Goal: Contribute content

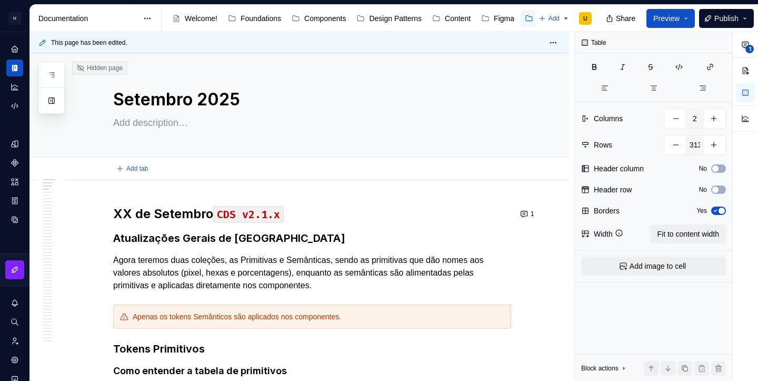
type textarea "*"
click at [269, 215] on code "CDS v2.1.x" at bounding box center [248, 214] width 71 height 17
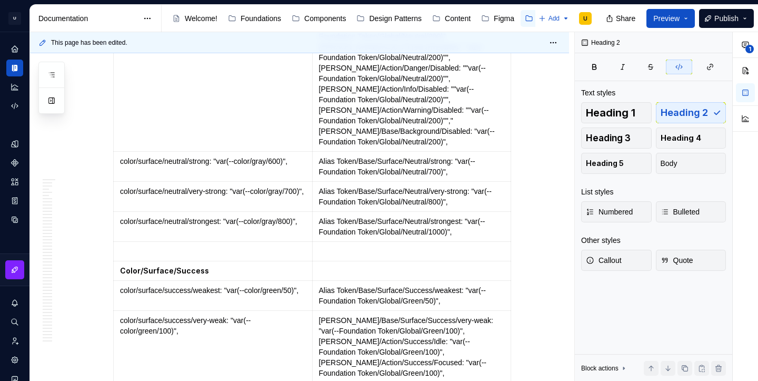
scroll to position [10446, 0]
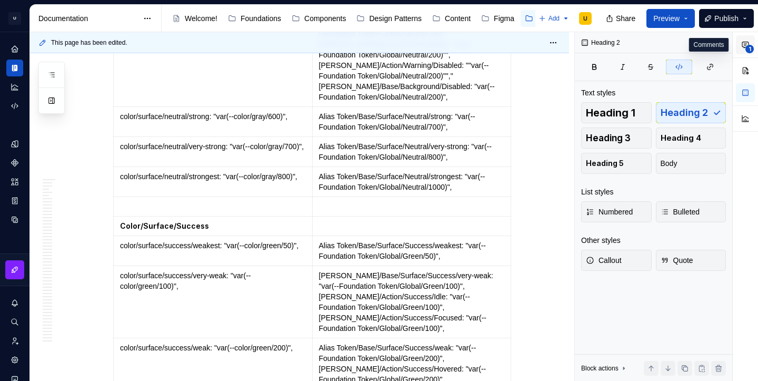
click at [739, 44] on button "1" at bounding box center [745, 44] width 19 height 19
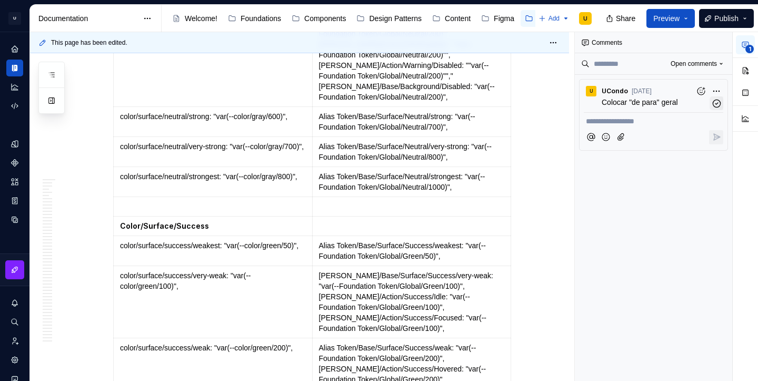
click at [714, 102] on icon "button" at bounding box center [717, 103] width 10 height 10
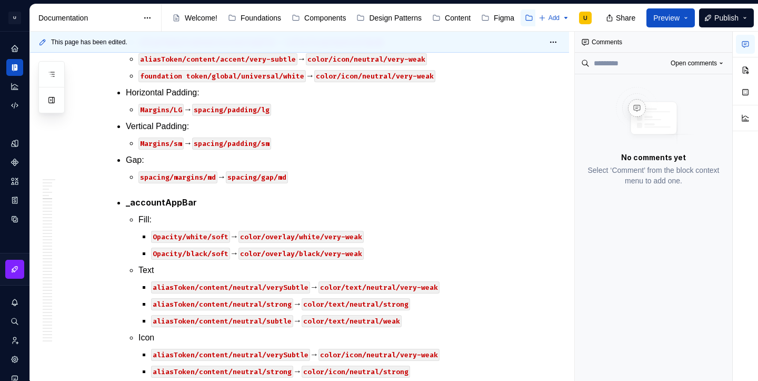
scroll to position [18065, 0]
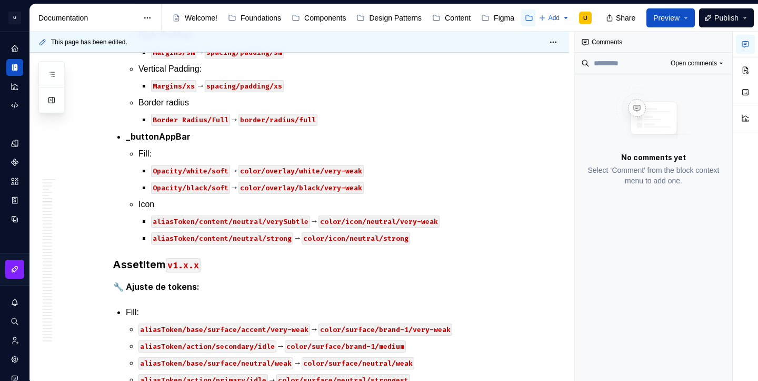
scroll to position [18496, 0]
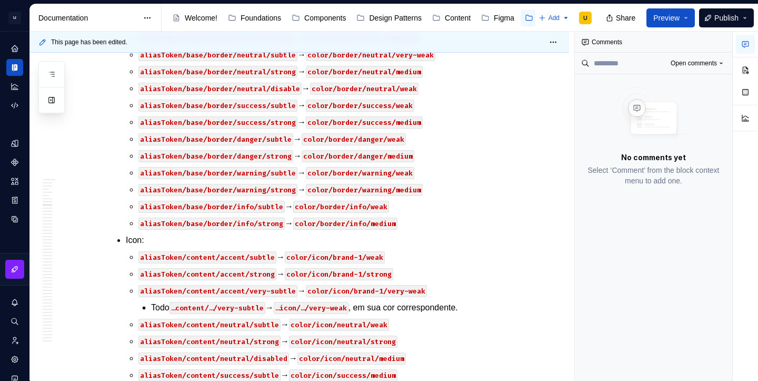
scroll to position [19093, 0]
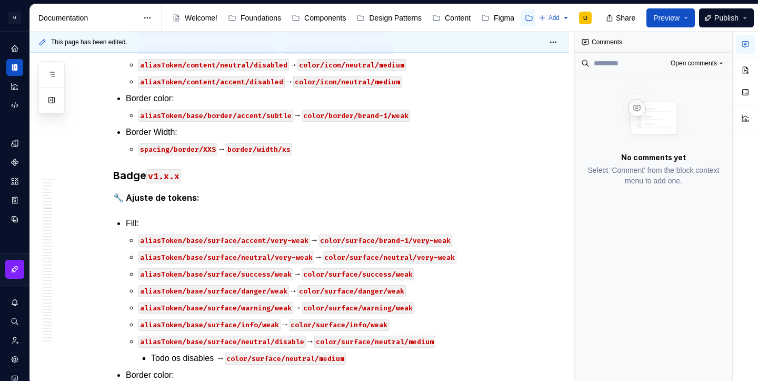
scroll to position [20267, 0]
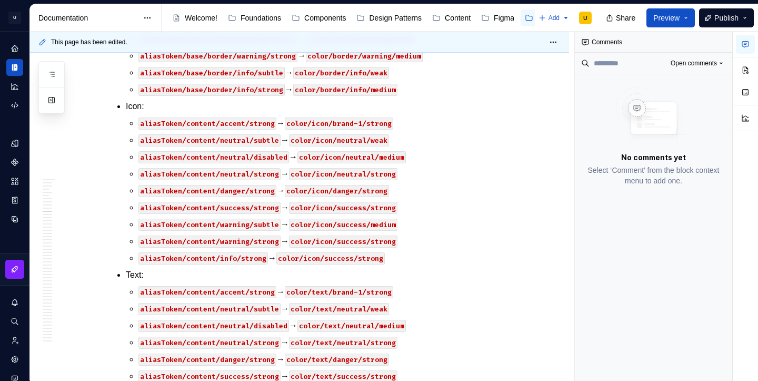
scroll to position [20732, 0]
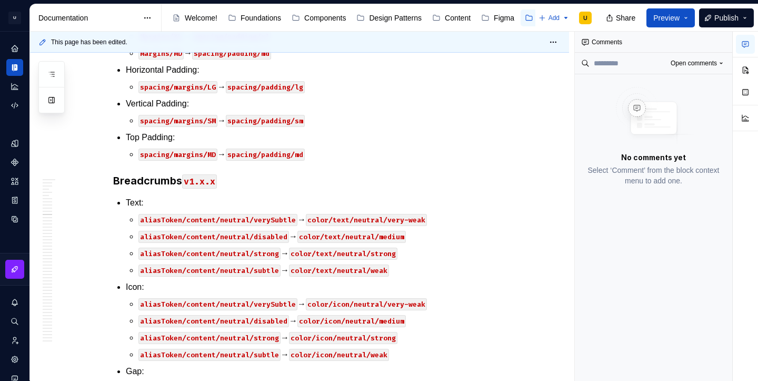
scroll to position [21624, 0]
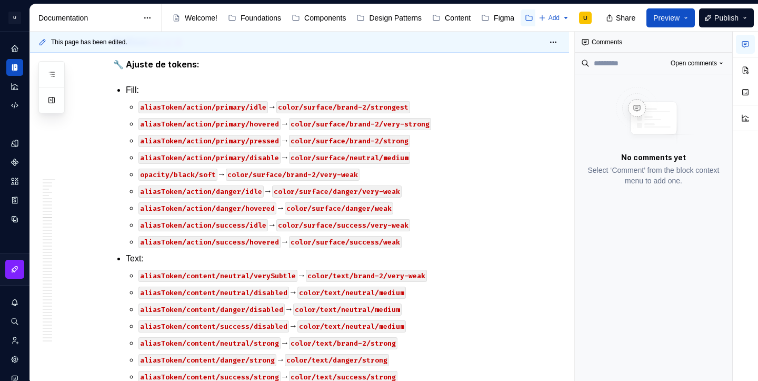
scroll to position [22190, 0]
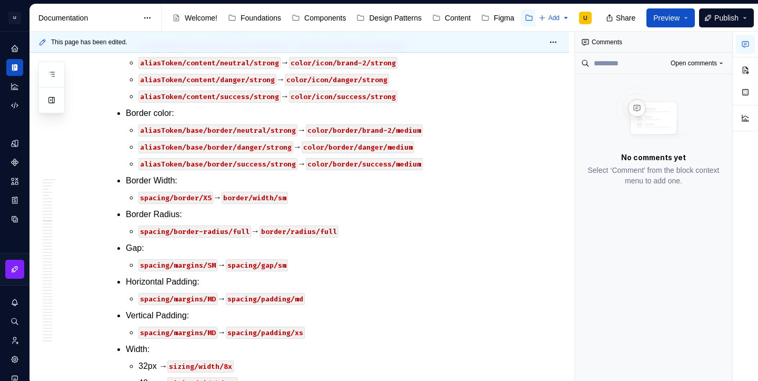
scroll to position [22496, 0]
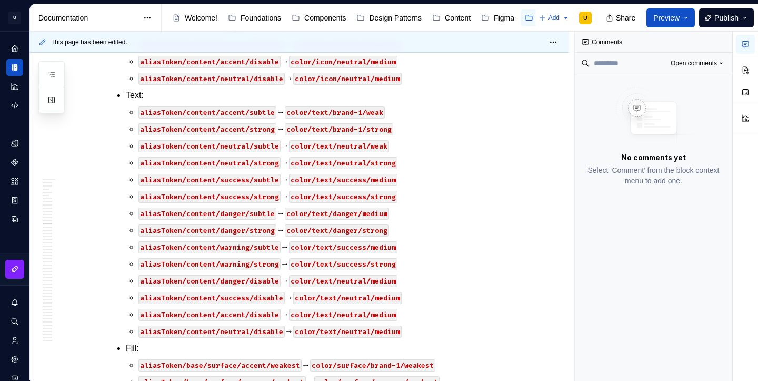
scroll to position [23413, 0]
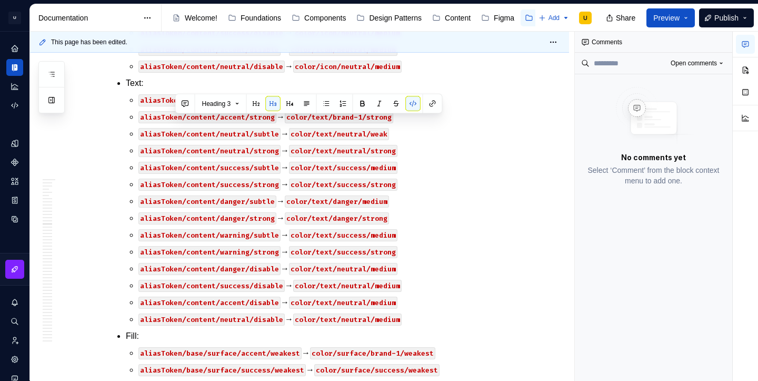
copy code "v1.1.0"
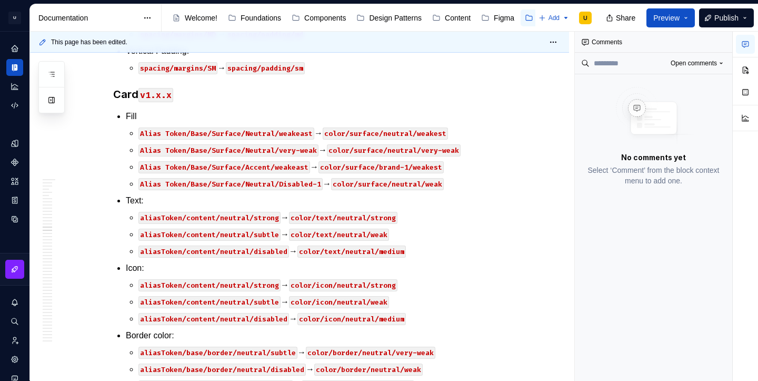
scroll to position [24406, 0]
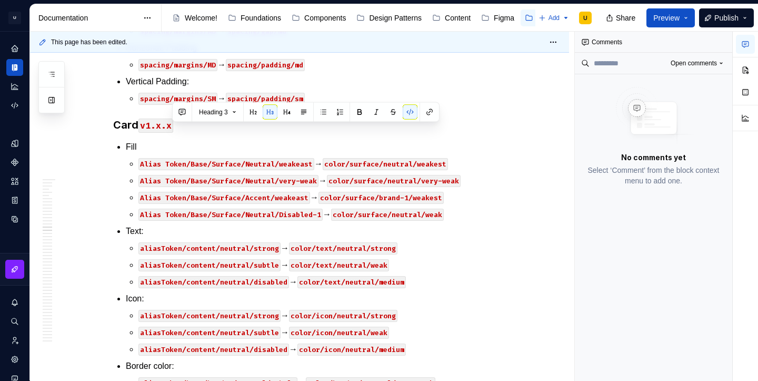
drag, startPoint x: 204, startPoint y: 131, endPoint x: 171, endPoint y: 130, distance: 33.2
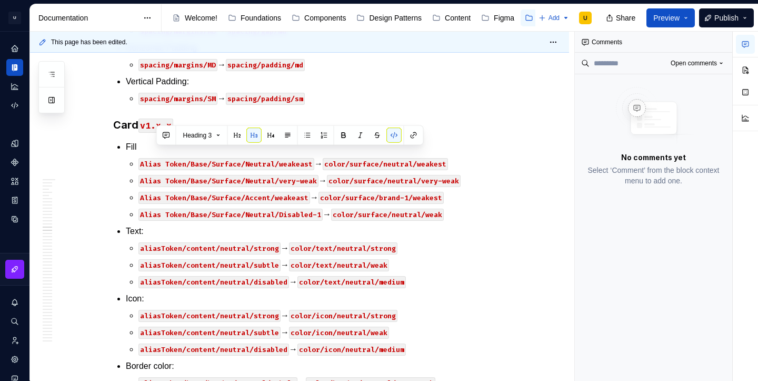
drag, startPoint x: 189, startPoint y: 154, endPoint x: 154, endPoint y: 156, distance: 34.9
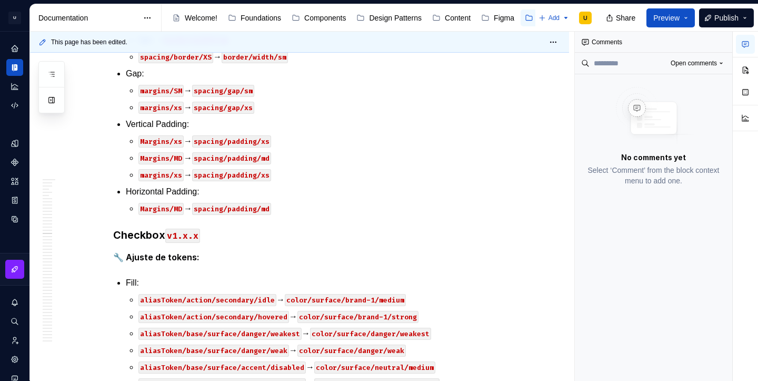
scroll to position [25002, 0]
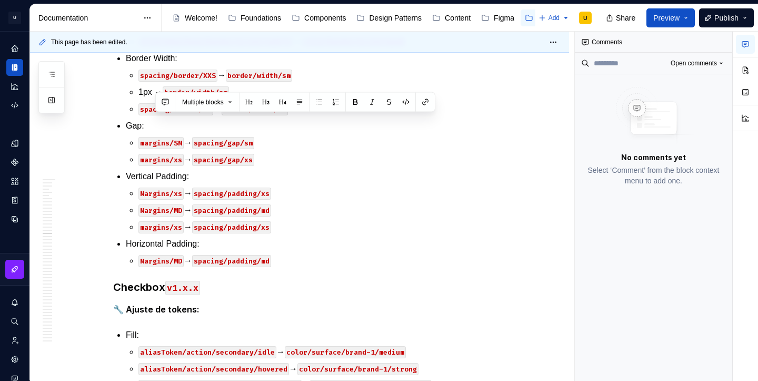
drag, startPoint x: 185, startPoint y: 75, endPoint x: 156, endPoint y: 107, distance: 43.6
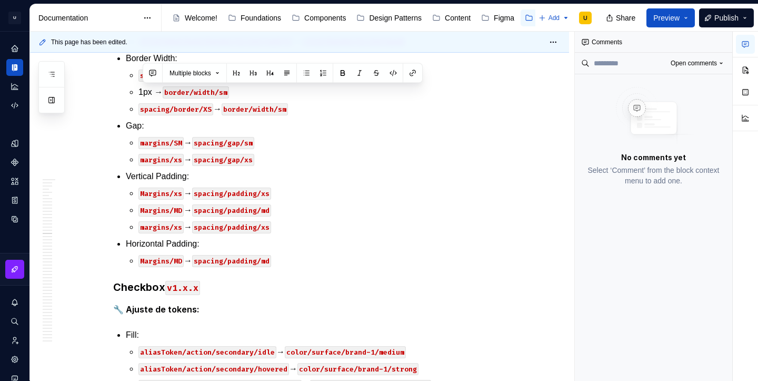
scroll to position [24786, 0]
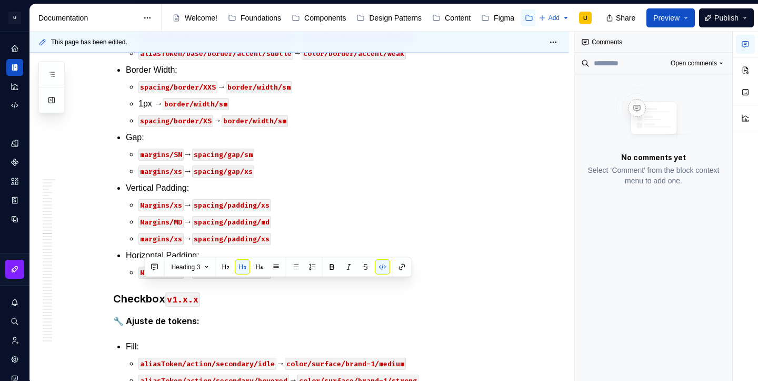
drag, startPoint x: 182, startPoint y: 288, endPoint x: 145, endPoint y: 288, distance: 36.9
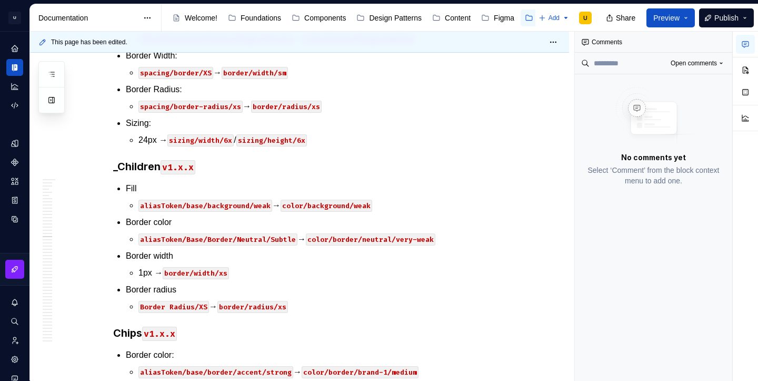
scroll to position [25429, 0]
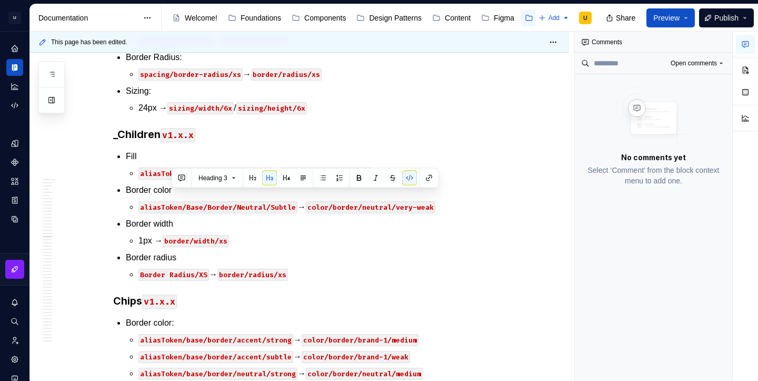
drag, startPoint x: 205, startPoint y: 200, endPoint x: 172, endPoint y: 200, distance: 33.2
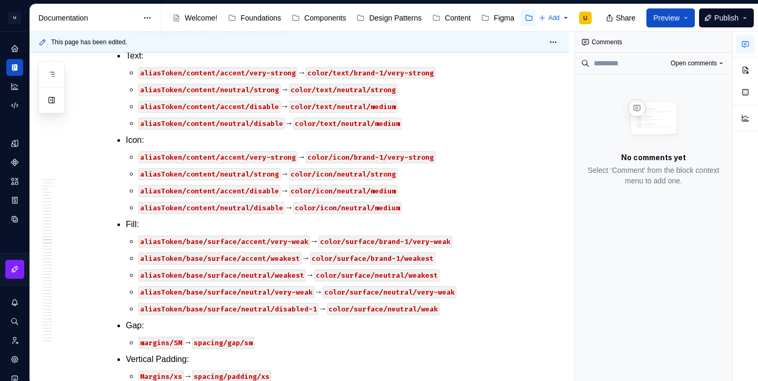
scroll to position [25906, 0]
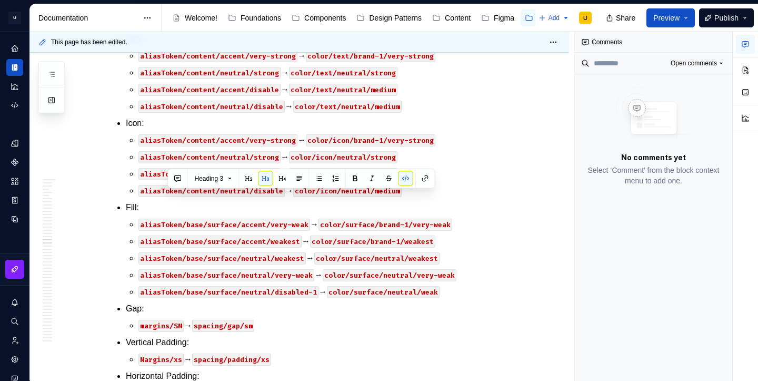
drag, startPoint x: 203, startPoint y: 201, endPoint x: 169, endPoint y: 197, distance: 34.4
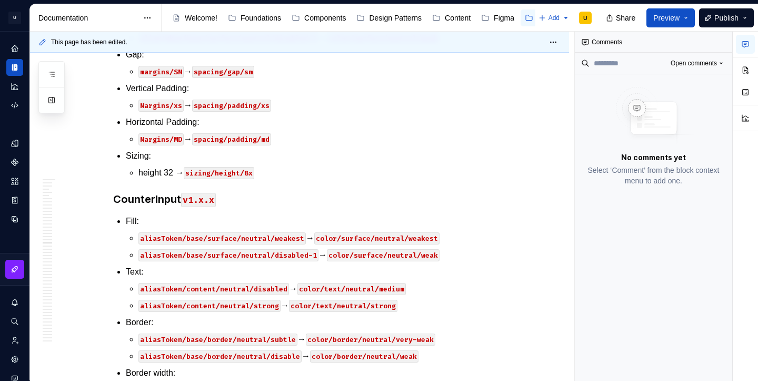
scroll to position [26187, 0]
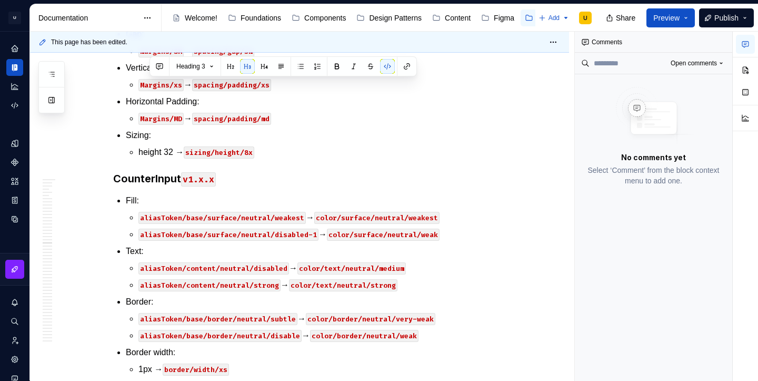
drag, startPoint x: 182, startPoint y: 84, endPoint x: 149, endPoint y: 83, distance: 33.2
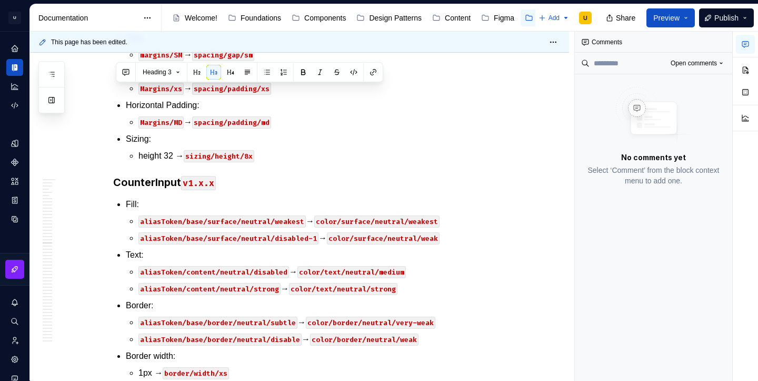
drag, startPoint x: 186, startPoint y: 94, endPoint x: 150, endPoint y: 94, distance: 35.8
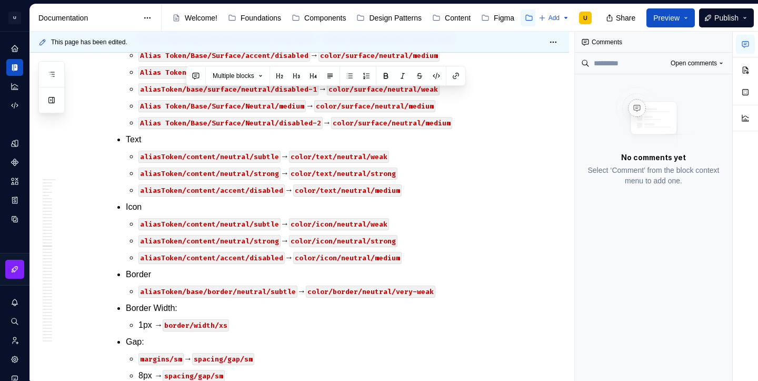
scroll to position [26645, 0]
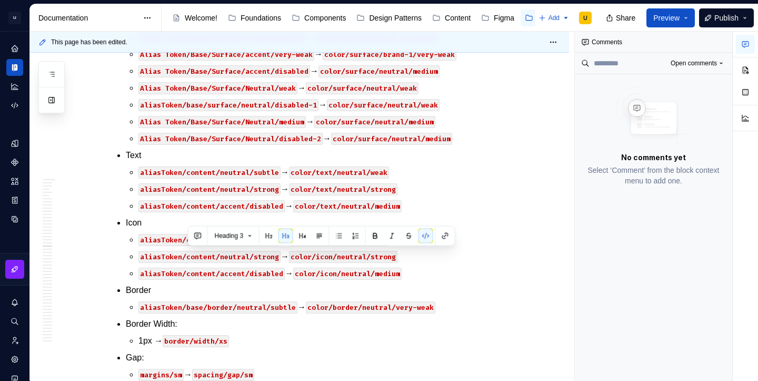
drag, startPoint x: 222, startPoint y: 78, endPoint x: 188, endPoint y: 256, distance: 180.6
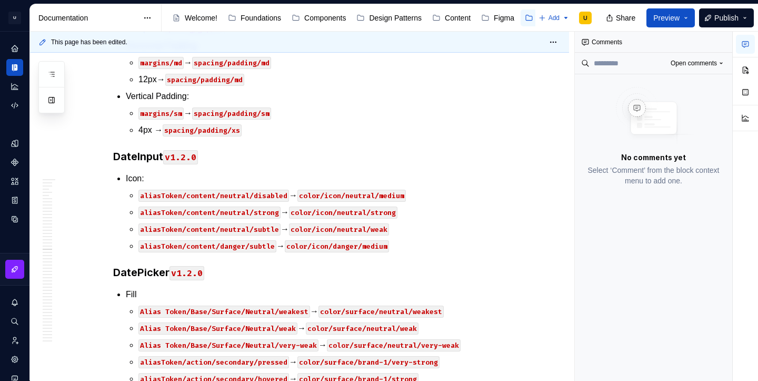
scroll to position [27010, 0]
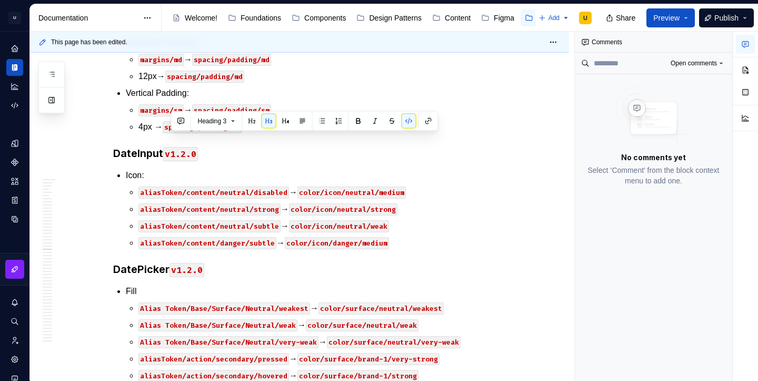
drag, startPoint x: 205, startPoint y: 141, endPoint x: 172, endPoint y: 141, distance: 32.6
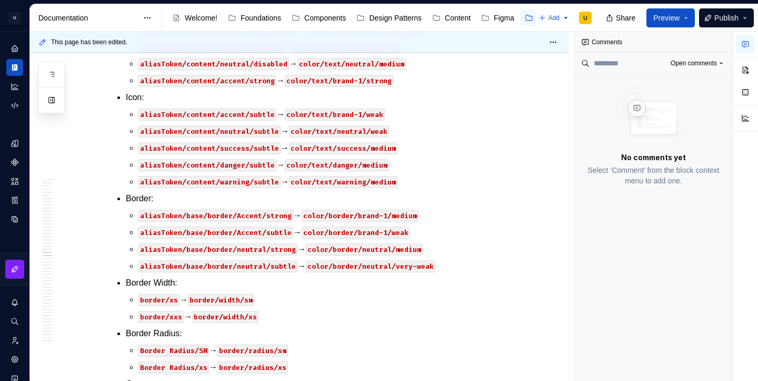
scroll to position [27553, 0]
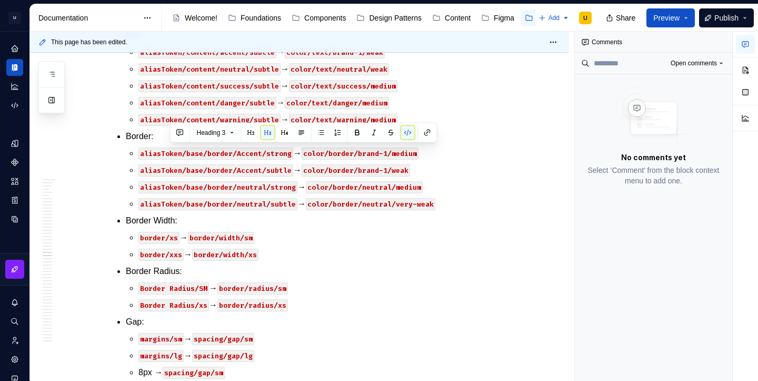
drag, startPoint x: 208, startPoint y: 153, endPoint x: 172, endPoint y: 152, distance: 36.3
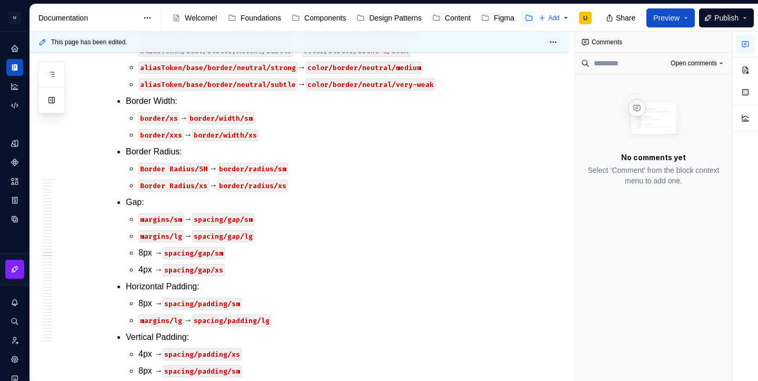
scroll to position [27674, 0]
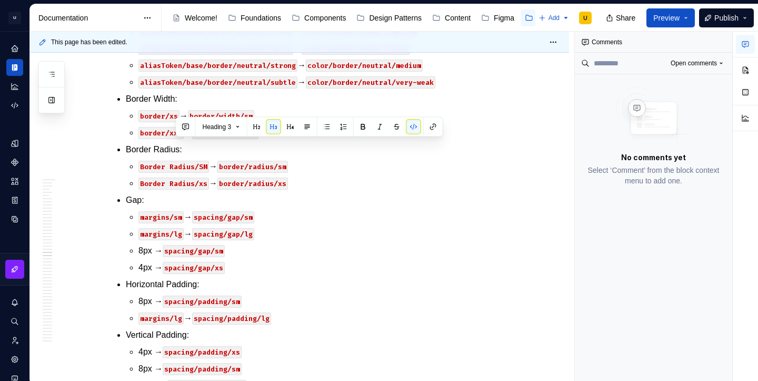
drag, startPoint x: 214, startPoint y: 147, endPoint x: 178, endPoint y: 147, distance: 35.8
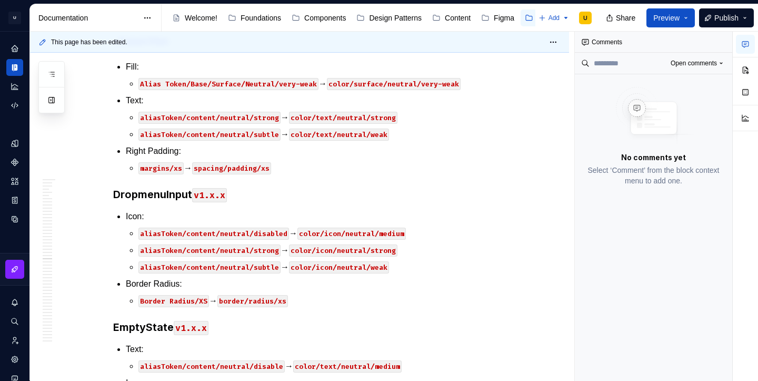
scroll to position [28506, 0]
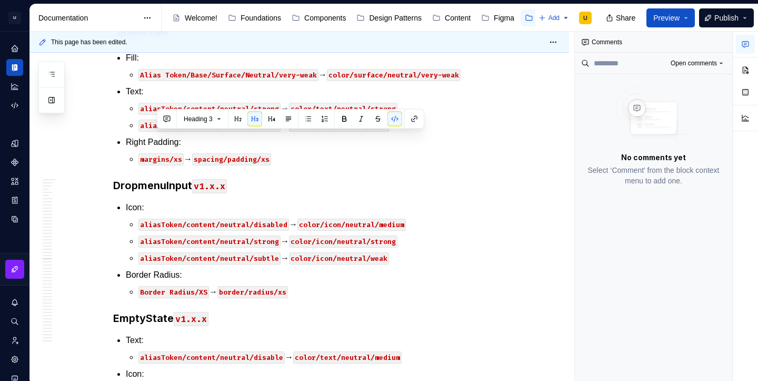
drag, startPoint x: 198, startPoint y: 142, endPoint x: 155, endPoint y: 140, distance: 42.7
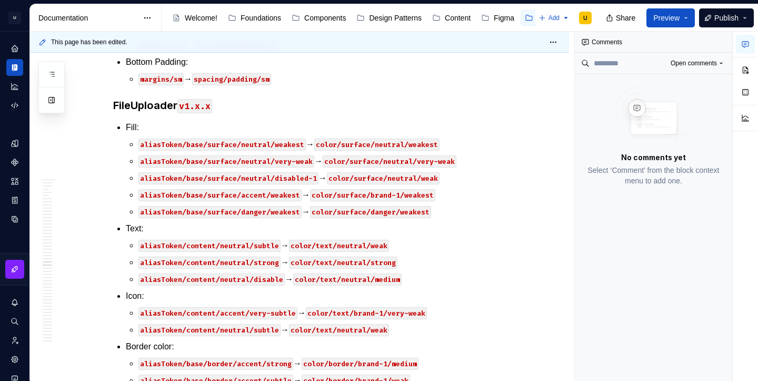
scroll to position [29083, 0]
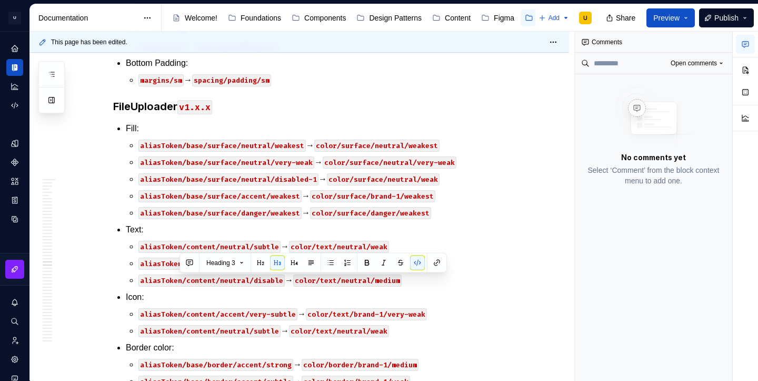
drag, startPoint x: 220, startPoint y: 283, endPoint x: 178, endPoint y: 281, distance: 41.6
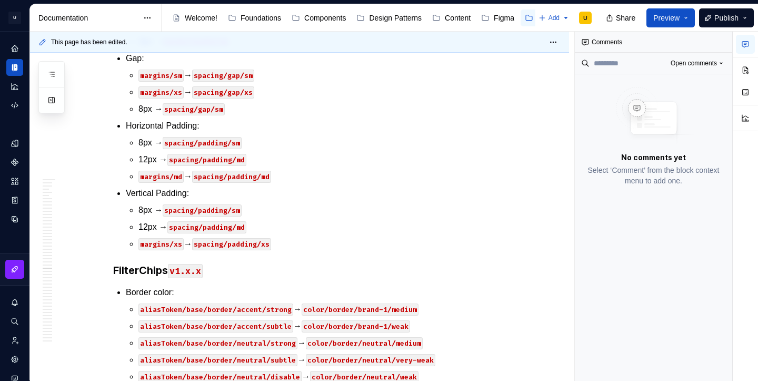
scroll to position [29625, 0]
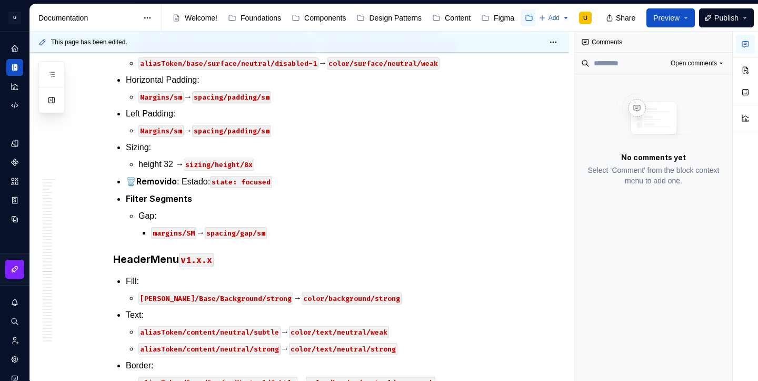
scroll to position [30245, 0]
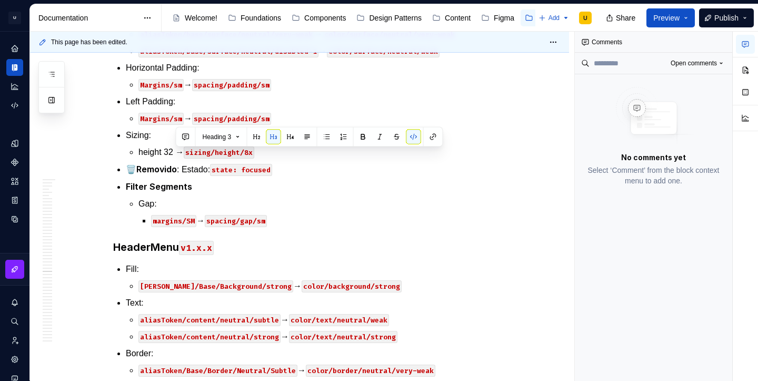
drag, startPoint x: 209, startPoint y: 156, endPoint x: 174, endPoint y: 157, distance: 35.3
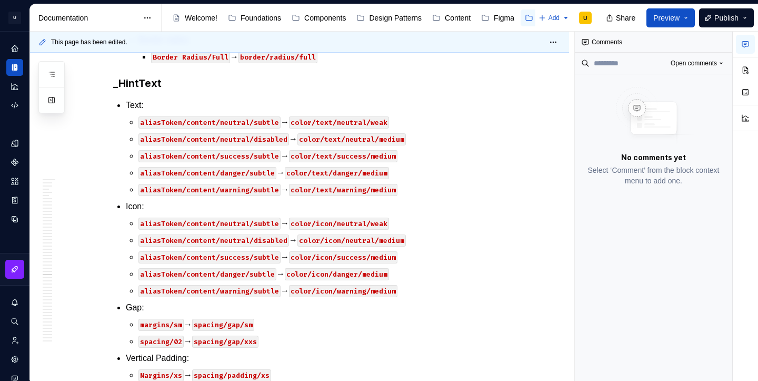
scroll to position [30817, 0]
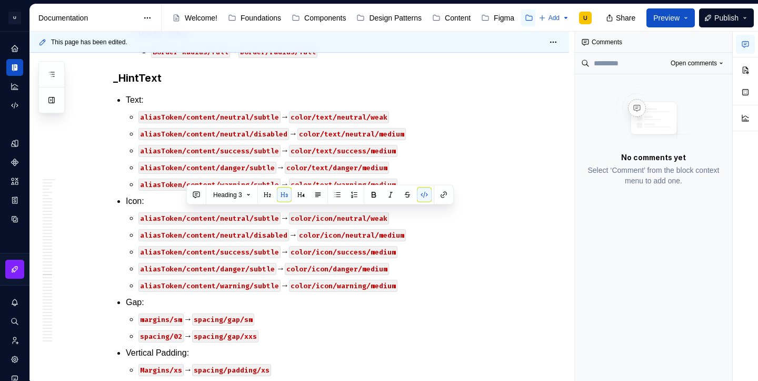
drag, startPoint x: 221, startPoint y: 211, endPoint x: 187, endPoint y: 213, distance: 33.8
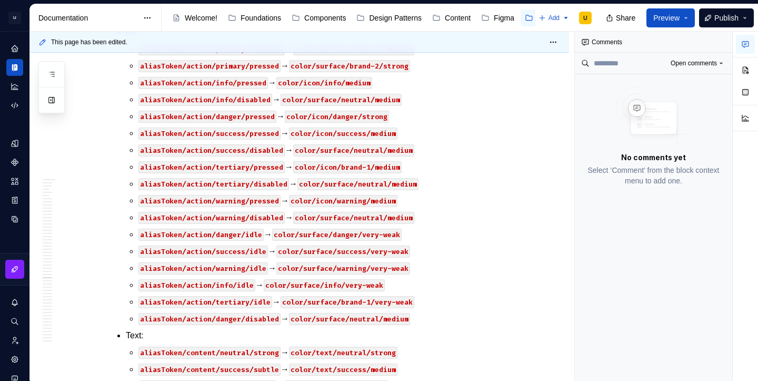
scroll to position [31268, 0]
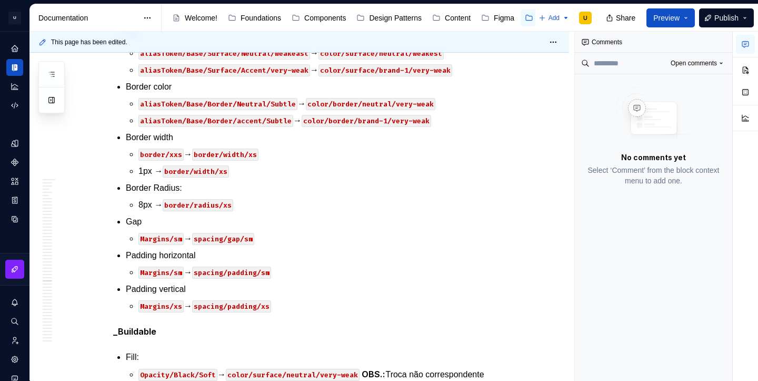
scroll to position [31721, 0]
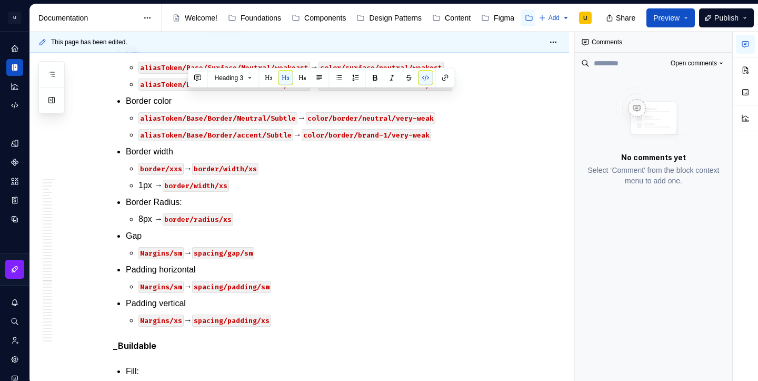
drag, startPoint x: 224, startPoint y: 100, endPoint x: 187, endPoint y: 101, distance: 36.3
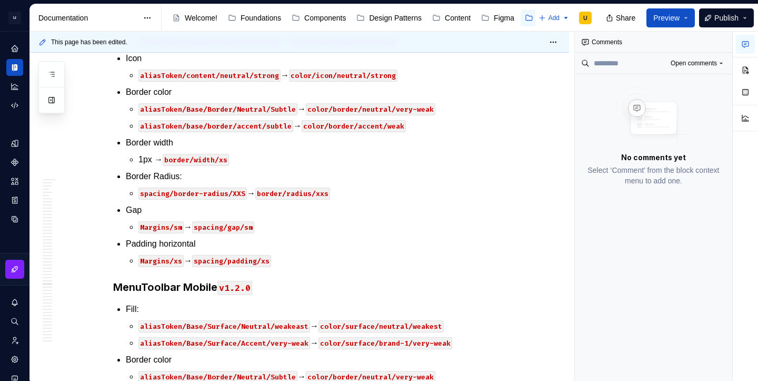
scroll to position [32133, 0]
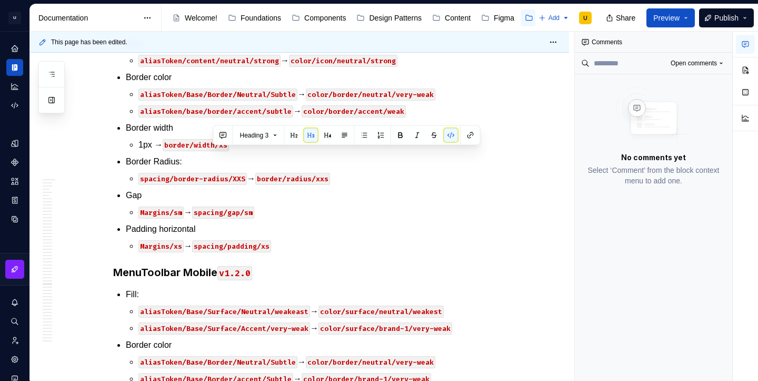
drag, startPoint x: 249, startPoint y: 155, endPoint x: 213, endPoint y: 154, distance: 35.8
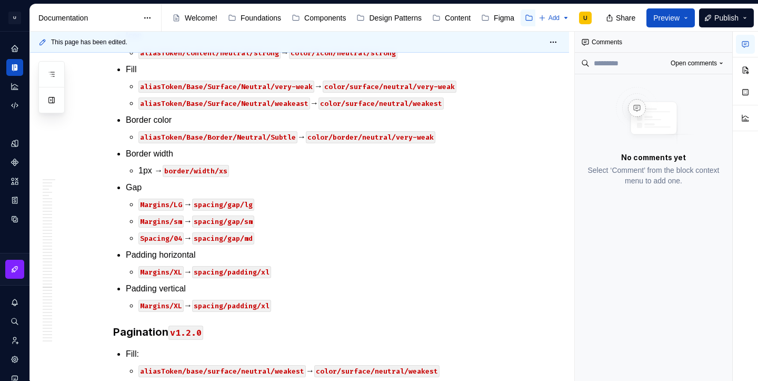
scroll to position [32789, 0]
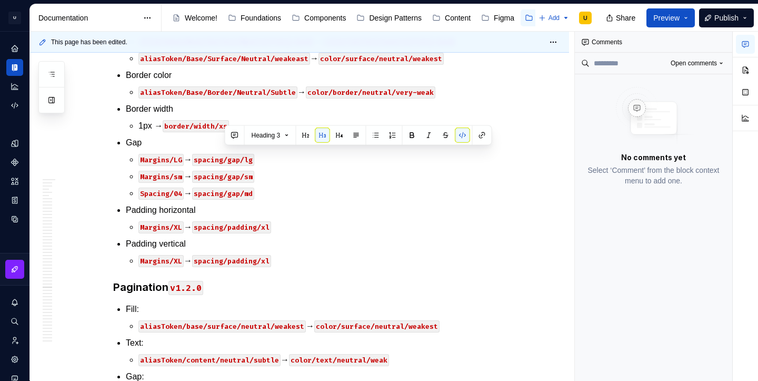
drag, startPoint x: 257, startPoint y: 161, endPoint x: 225, endPoint y: 156, distance: 32.5
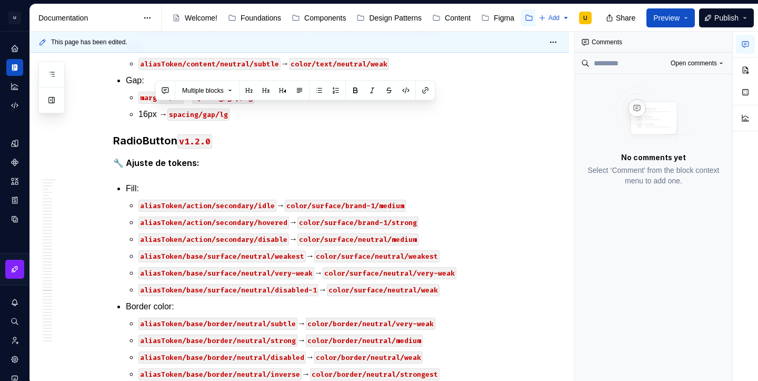
scroll to position [33020, 0]
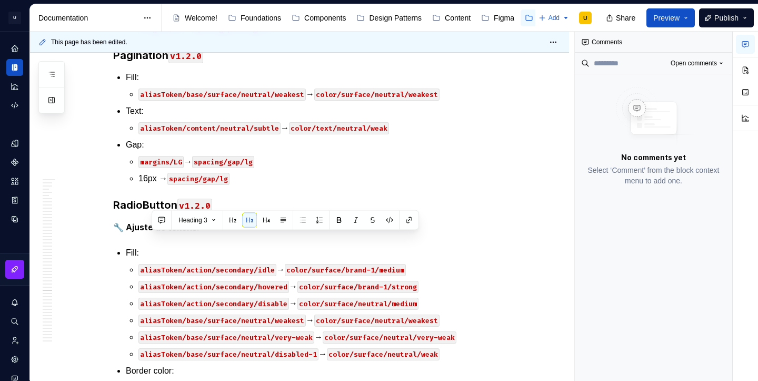
drag, startPoint x: 191, startPoint y: 77, endPoint x: 153, endPoint y: 241, distance: 167.5
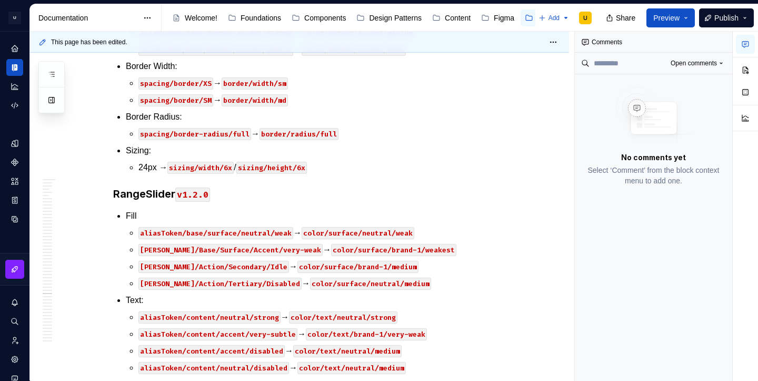
scroll to position [33472, 0]
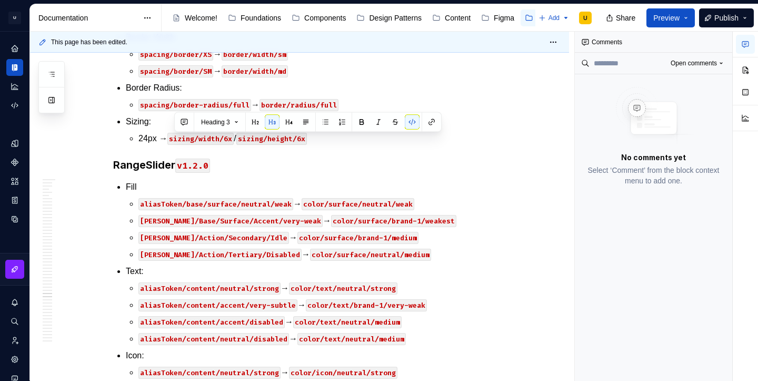
drag, startPoint x: 207, startPoint y: 139, endPoint x: 173, endPoint y: 140, distance: 34.2
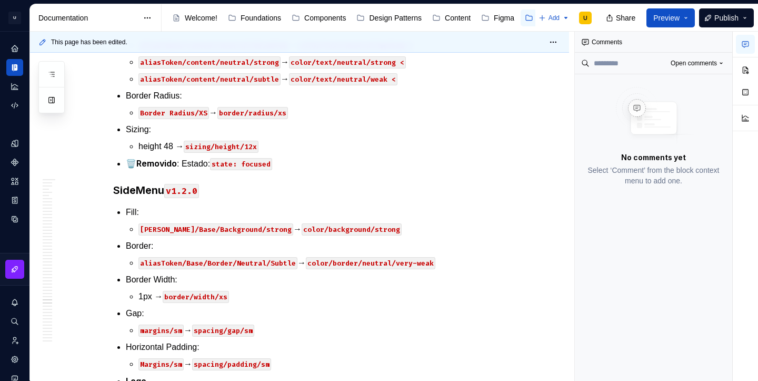
scroll to position [34069, 0]
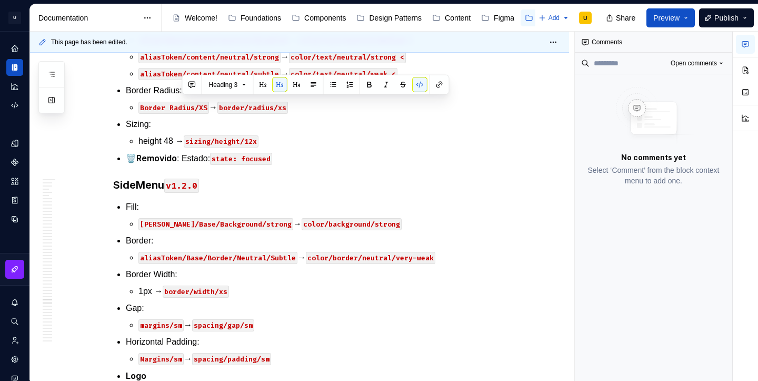
drag, startPoint x: 220, startPoint y: 103, endPoint x: 183, endPoint y: 103, distance: 36.3
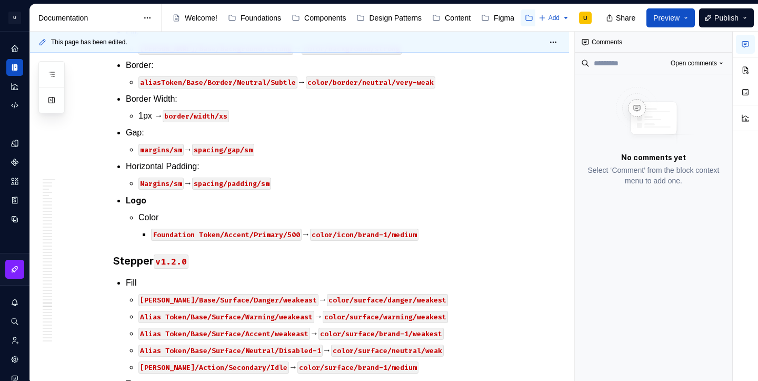
scroll to position [34347, 0]
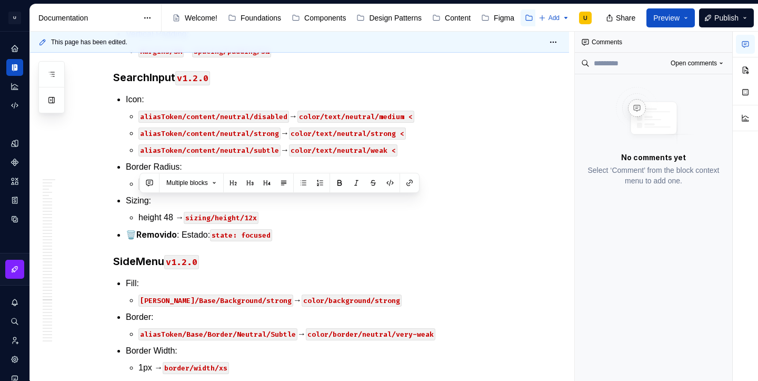
drag, startPoint x: 203, startPoint y: 62, endPoint x: 180, endPoint y: 224, distance: 163.4
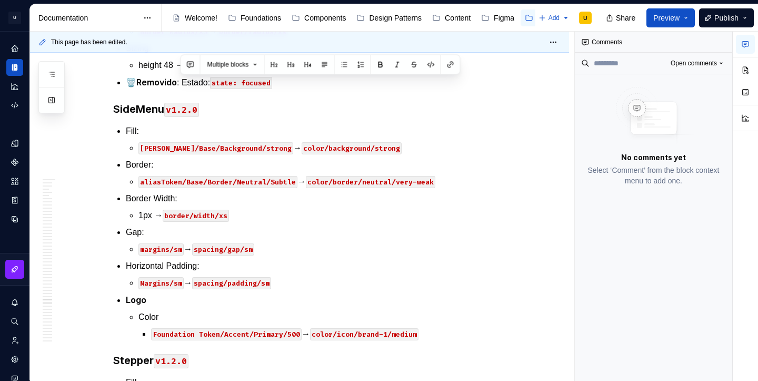
scroll to position [34153, 0]
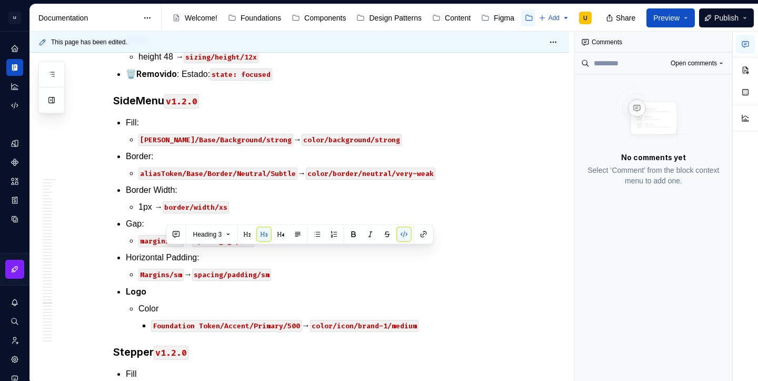
drag, startPoint x: 201, startPoint y: 253, endPoint x: 166, endPoint y: 257, distance: 35.1
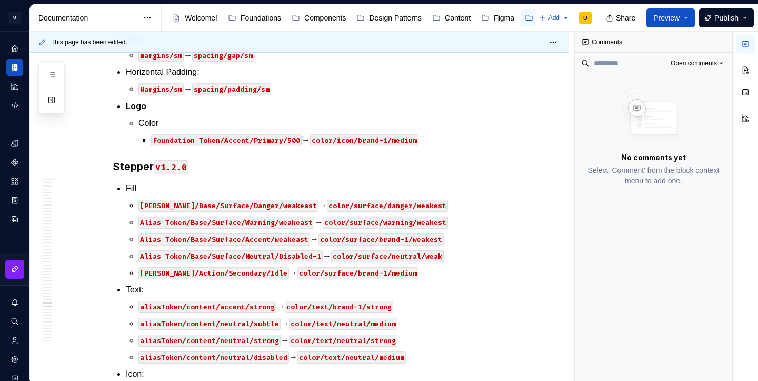
scroll to position [34339, 0]
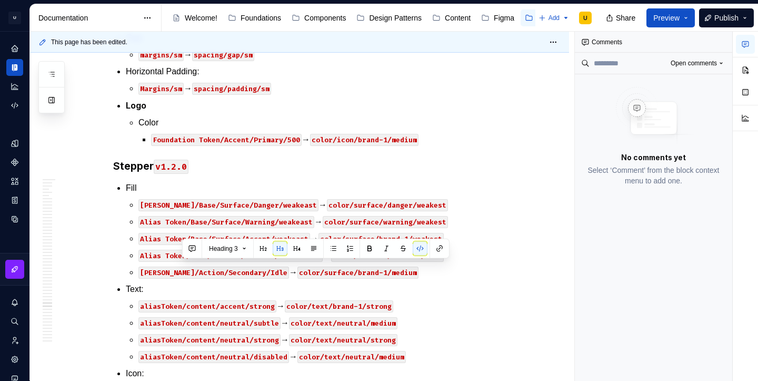
drag, startPoint x: 218, startPoint y: 270, endPoint x: 183, endPoint y: 270, distance: 34.8
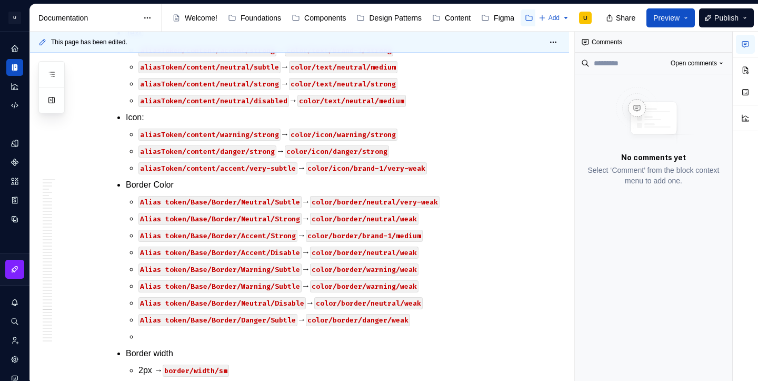
scroll to position [34632, 0]
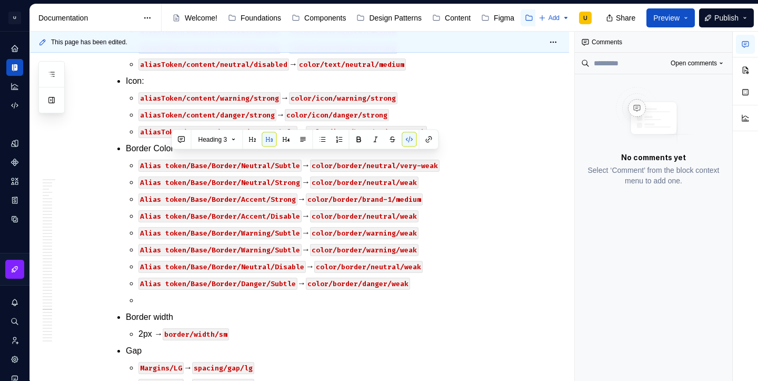
drag, startPoint x: 206, startPoint y: 162, endPoint x: 171, endPoint y: 164, distance: 34.8
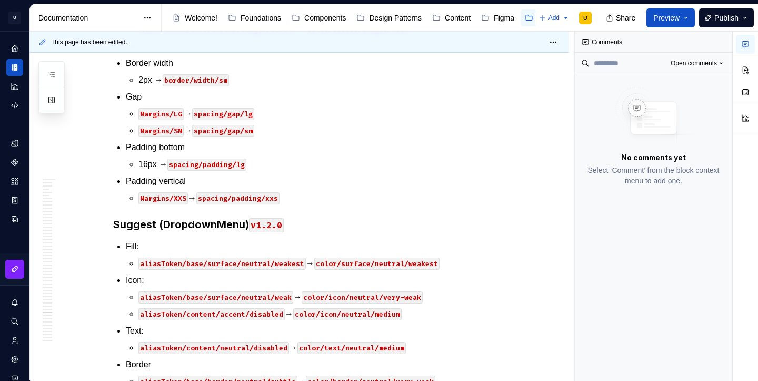
scroll to position [34917, 0]
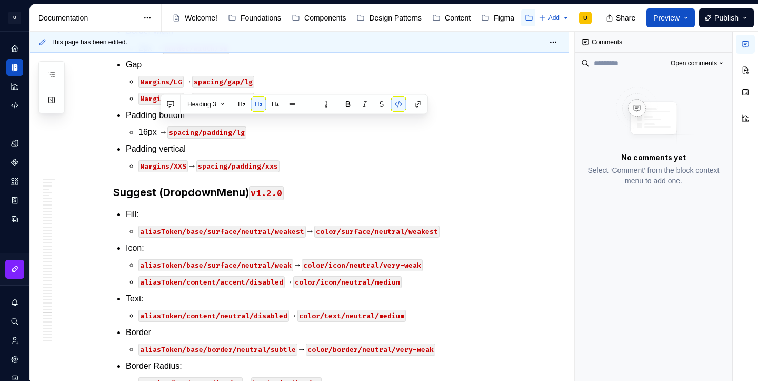
drag, startPoint x: 194, startPoint y: 121, endPoint x: 162, endPoint y: 123, distance: 32.2
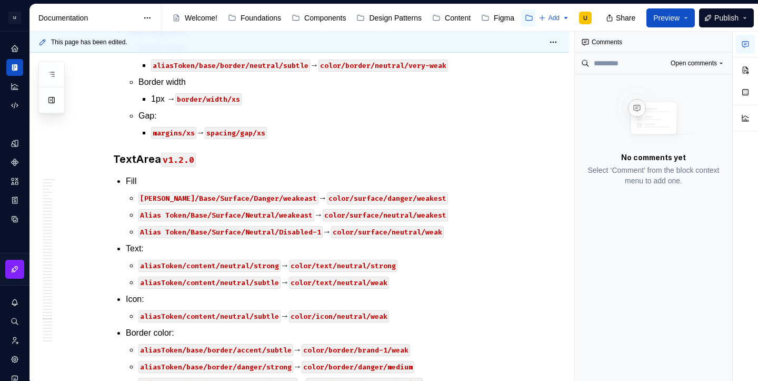
scroll to position [35917, 0]
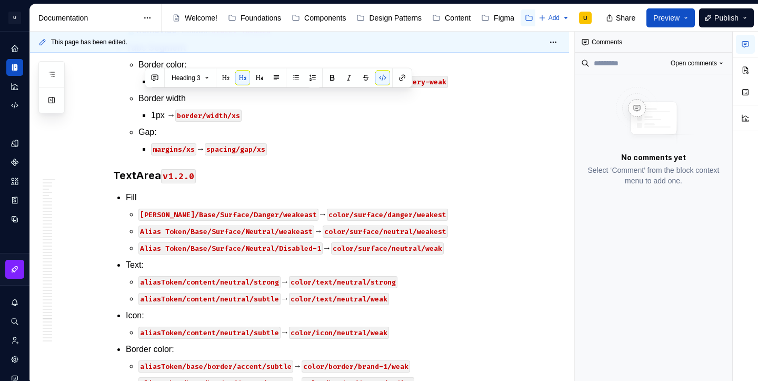
drag, startPoint x: 183, startPoint y: 97, endPoint x: 146, endPoint y: 98, distance: 36.3
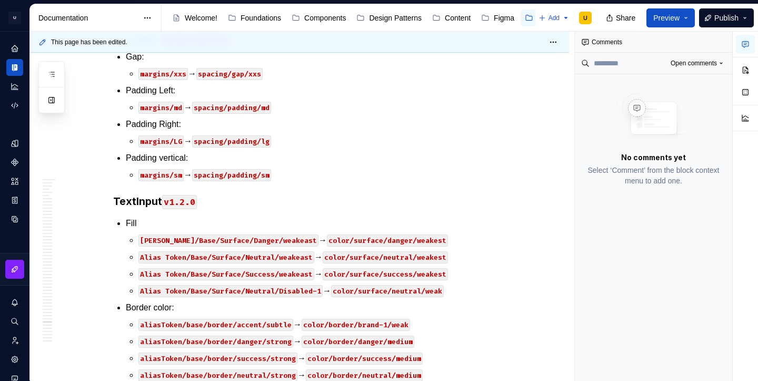
scroll to position [36415, 0]
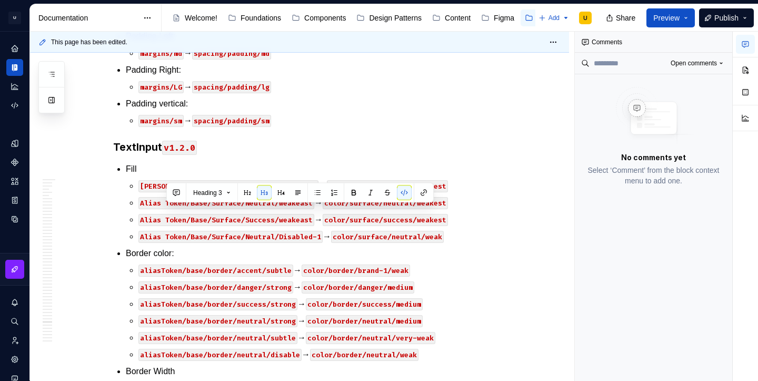
drag, startPoint x: 204, startPoint y: 210, endPoint x: 165, endPoint y: 212, distance: 39.0
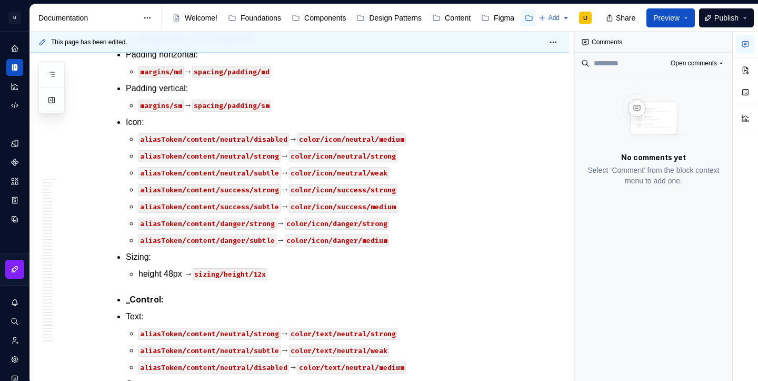
scroll to position [36872, 0]
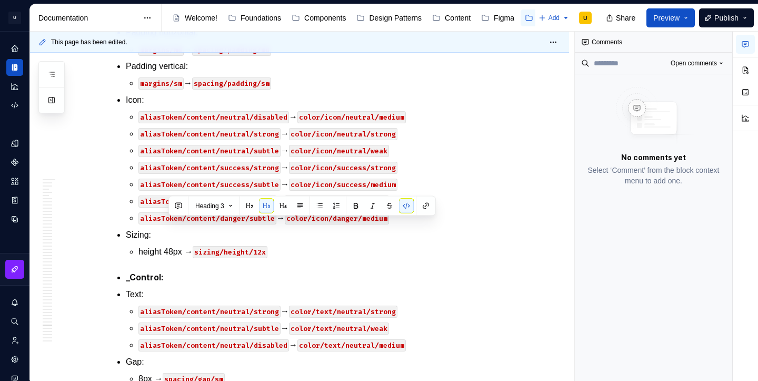
drag, startPoint x: 214, startPoint y: 222, endPoint x: 170, endPoint y: 231, distance: 45.5
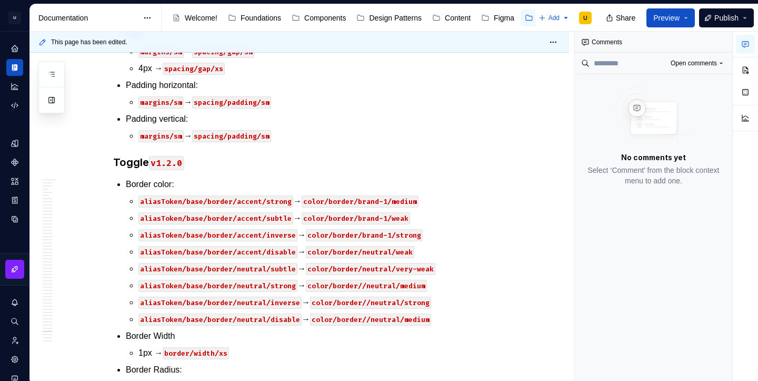
scroll to position [38309, 0]
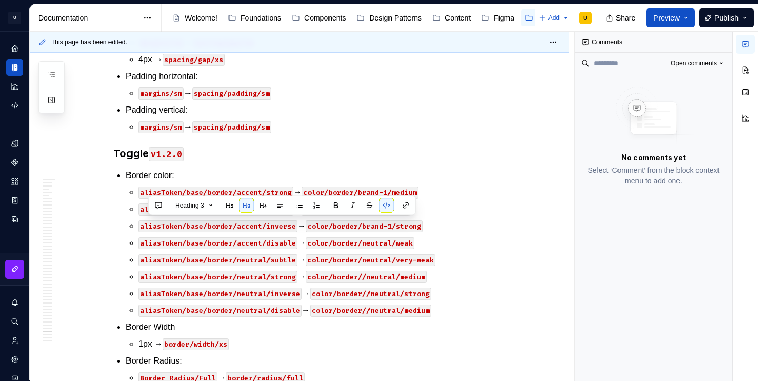
drag, startPoint x: 184, startPoint y: 224, endPoint x: 149, endPoint y: 225, distance: 35.3
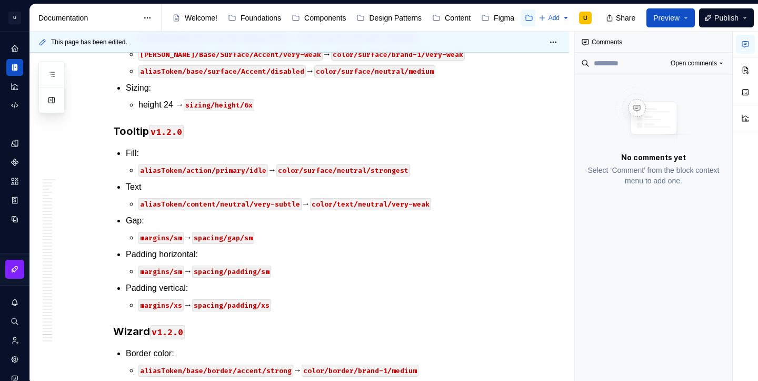
scroll to position [38767, 0]
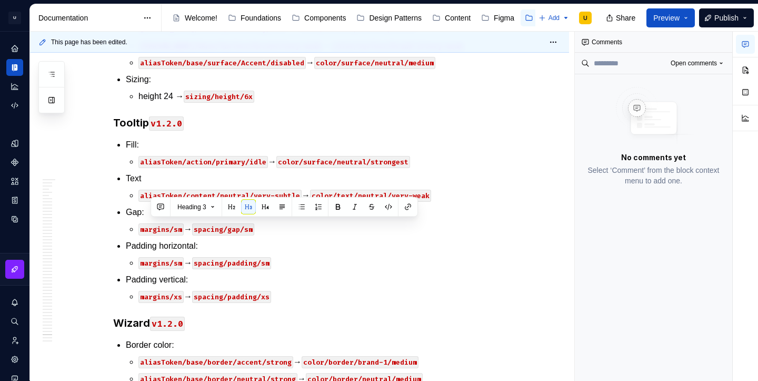
drag, startPoint x: 188, startPoint y: 230, endPoint x: 150, endPoint y: 230, distance: 37.9
drag, startPoint x: 188, startPoint y: 232, endPoint x: 155, endPoint y: 230, distance: 32.7
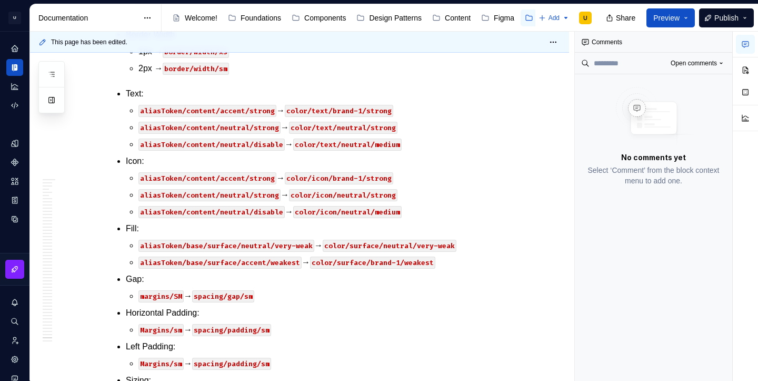
scroll to position [39170, 0]
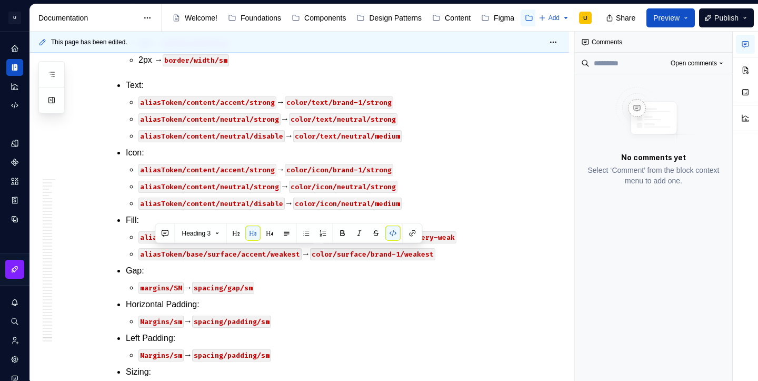
drag, startPoint x: 188, startPoint y: 254, endPoint x: 154, endPoint y: 255, distance: 33.7
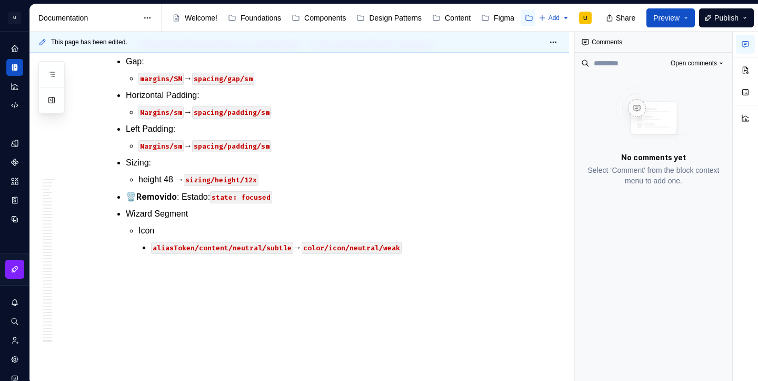
scroll to position [39425, 0]
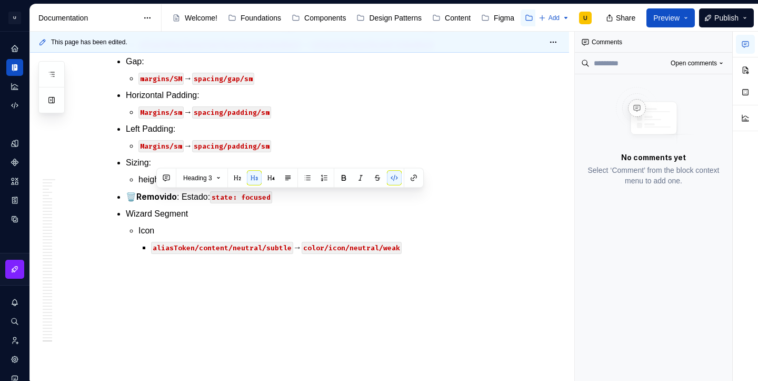
drag, startPoint x: 187, startPoint y: 201, endPoint x: 158, endPoint y: 201, distance: 29.5
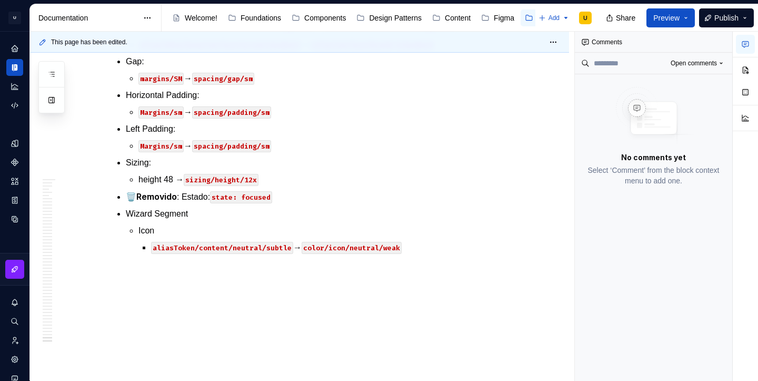
scroll to position [39501, 0]
click at [711, 25] on button "Publish" at bounding box center [726, 17] width 55 height 19
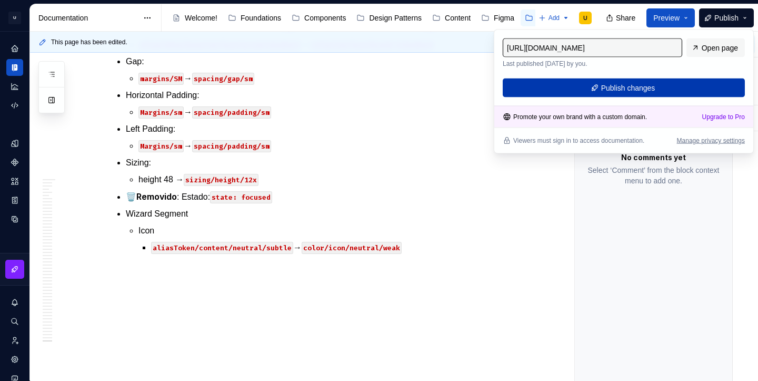
click at [635, 87] on span "Publish changes" at bounding box center [628, 88] width 54 height 11
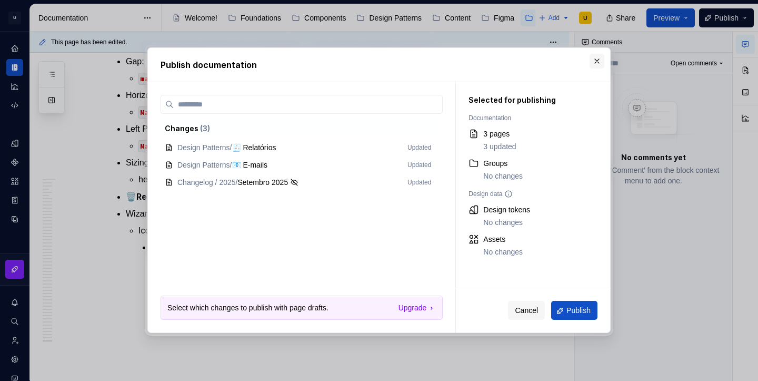
click at [597, 57] on button "button" at bounding box center [597, 61] width 15 height 15
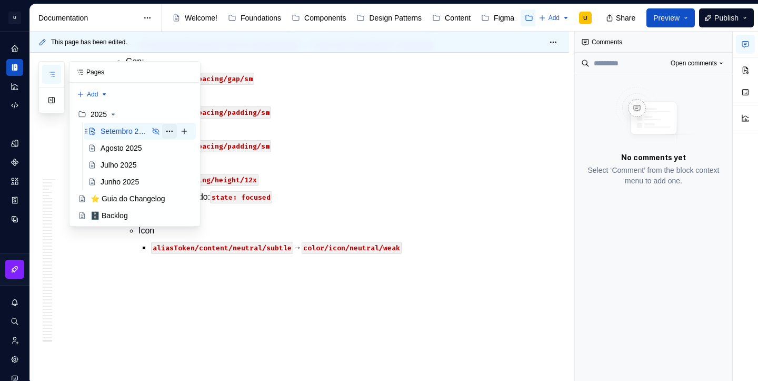
click at [169, 133] on button "Page tree" at bounding box center [169, 131] width 15 height 15
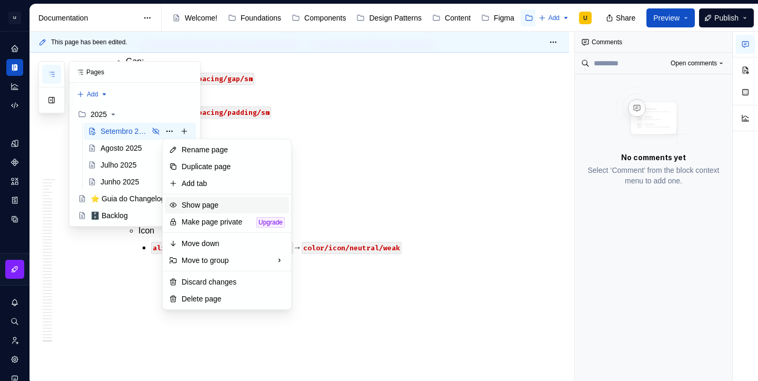
click at [182, 205] on div "Show page" at bounding box center [233, 205] width 103 height 11
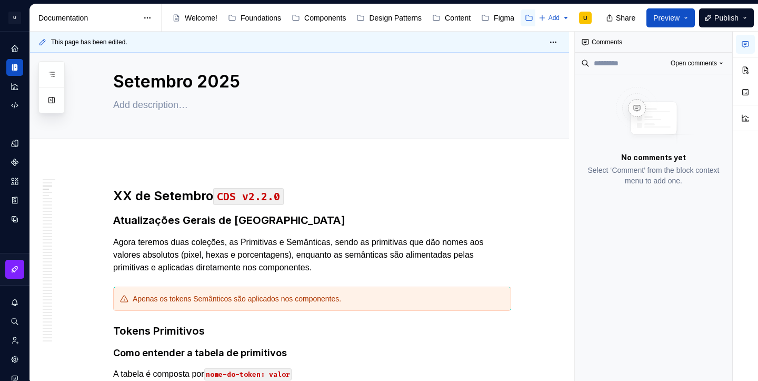
scroll to position [0, 0]
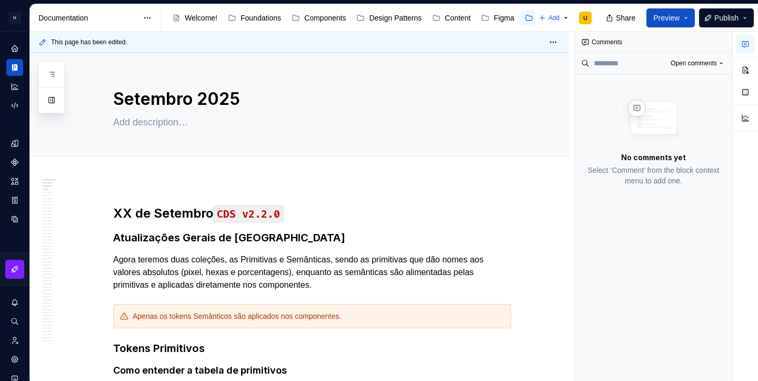
click at [131, 212] on strong "XX de Setembro" at bounding box center [163, 212] width 100 height 15
click at [727, 12] on button "Publish" at bounding box center [726, 17] width 55 height 19
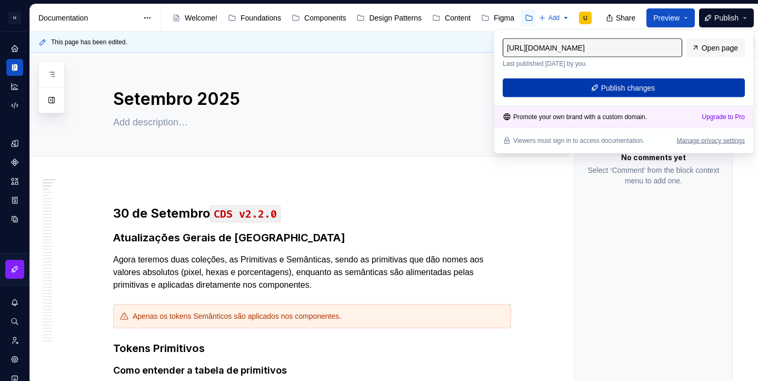
click at [656, 83] on span "Publish changes" at bounding box center [628, 88] width 54 height 11
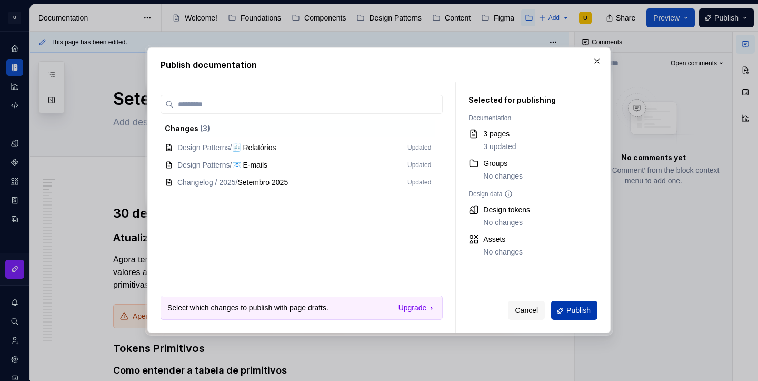
click at [564, 306] on button "Publish" at bounding box center [574, 310] width 46 height 19
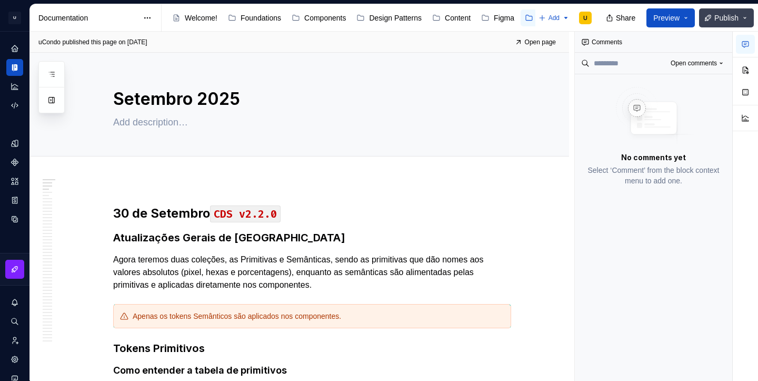
click at [719, 19] on span "Publish" at bounding box center [727, 18] width 24 height 11
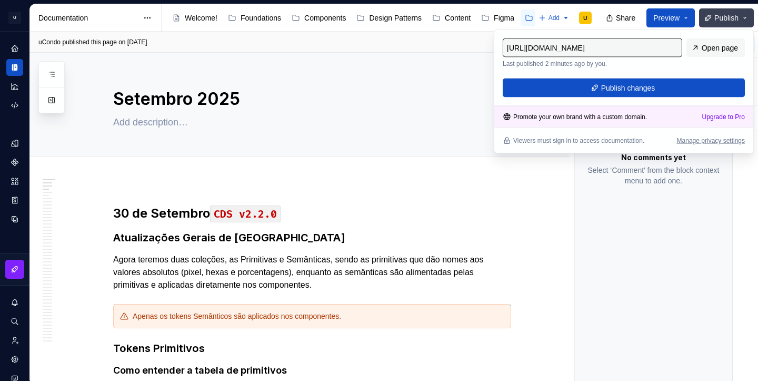
click at [720, 17] on span "Publish" at bounding box center [727, 18] width 24 height 11
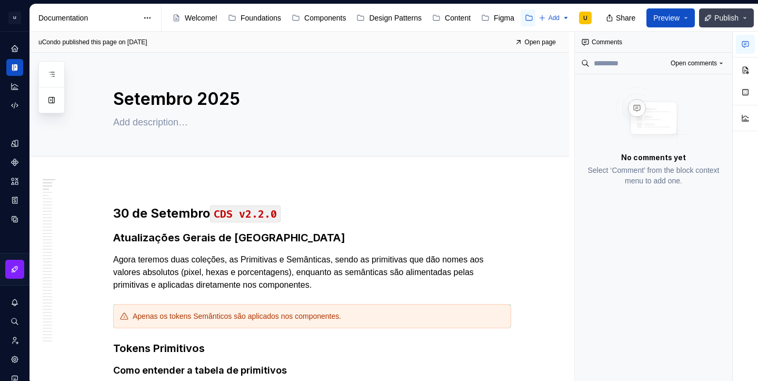
click at [720, 17] on span "Publish" at bounding box center [727, 18] width 24 height 11
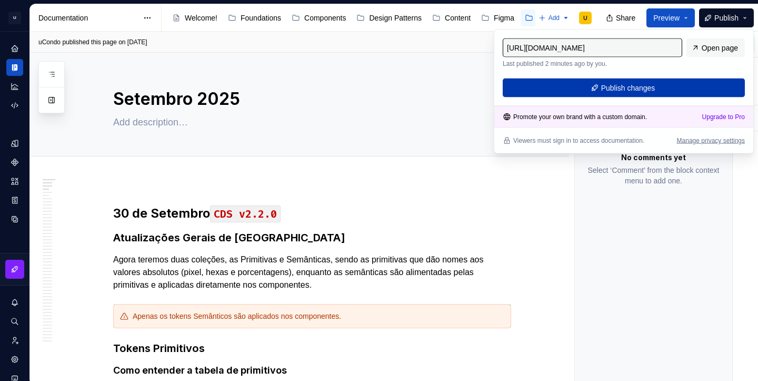
click at [652, 88] on span "Publish changes" at bounding box center [628, 88] width 54 height 11
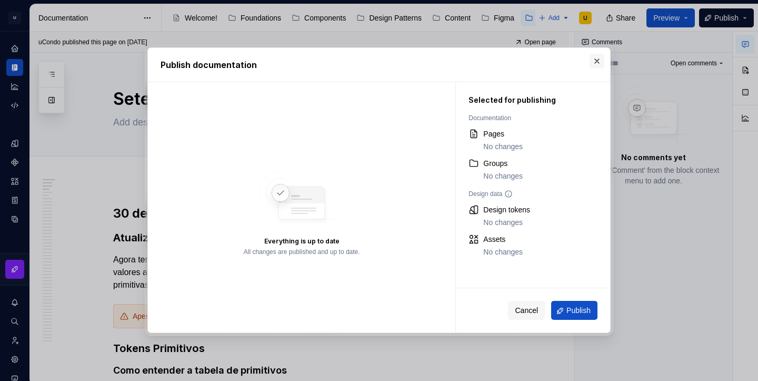
click at [596, 61] on button "button" at bounding box center [597, 61] width 15 height 15
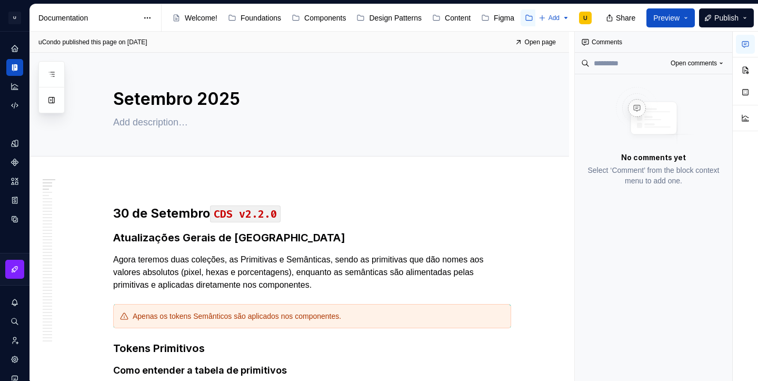
type textarea "*"
